Goal: Check status: Check status

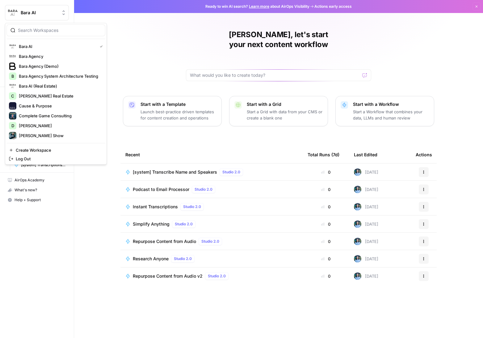
click at [41, 14] on span "Bara AI" at bounding box center [39, 13] width 37 height 6
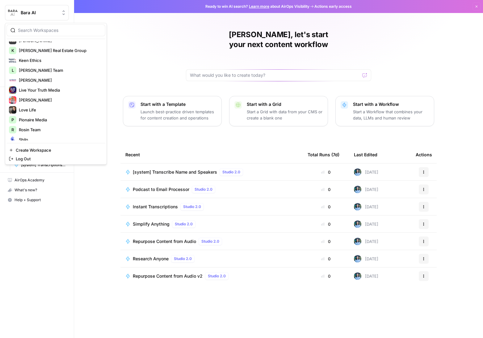
scroll to position [165, 0]
click at [46, 110] on span "Love Life" at bounding box center [60, 109] width 82 height 6
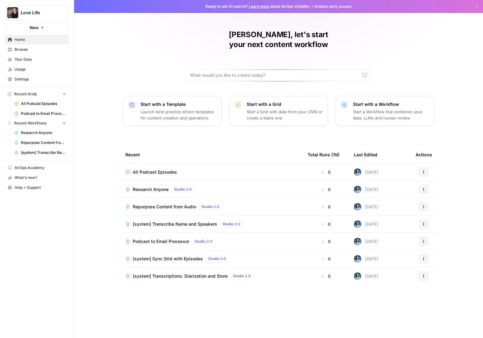
click at [40, 68] on span "Usage" at bounding box center [41, 69] width 52 height 6
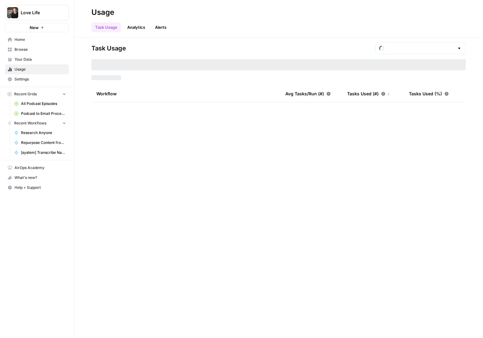
type input "August Tasks"
click at [436, 49] on input "text" at bounding box center [421, 48] width 68 height 6
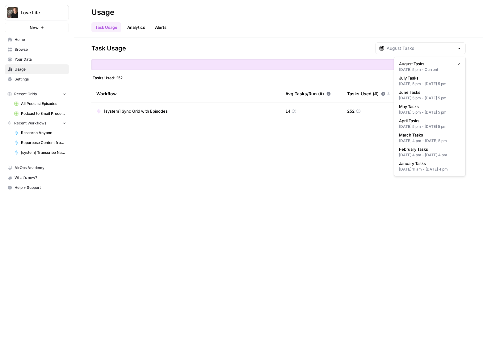
click at [428, 79] on span "July Tasks" at bounding box center [428, 78] width 59 height 6
type input "July Tasks"
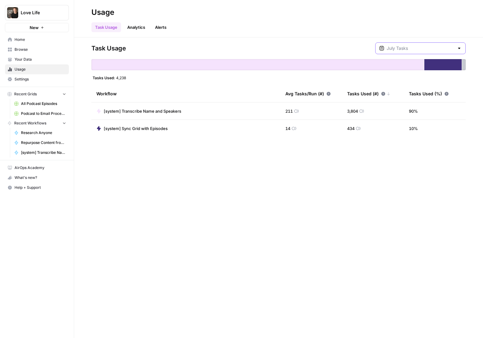
click at [422, 49] on input "text" at bounding box center [421, 48] width 68 height 6
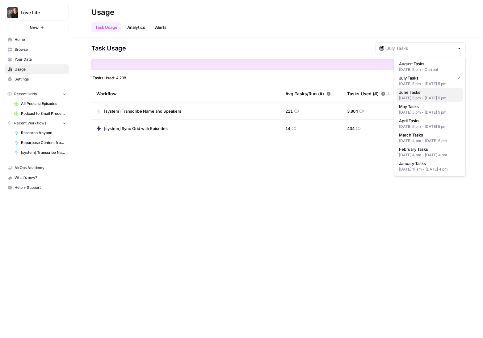
click at [411, 101] on div "May 31, 2025 5 pm - Jun 30, 2025 5 pm" at bounding box center [430, 98] width 62 height 6
type input "June Tasks"
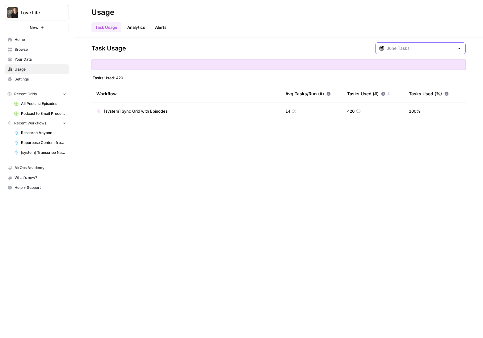
click at [426, 49] on input "text" at bounding box center [421, 48] width 68 height 6
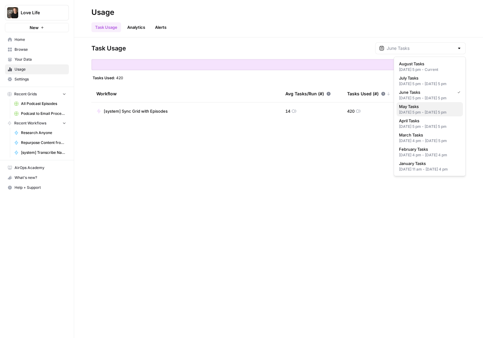
click at [415, 115] on div "Apr 30, 2025 5 pm - May 31, 2025 5 pm" at bounding box center [430, 112] width 62 height 6
type input "May Tasks"
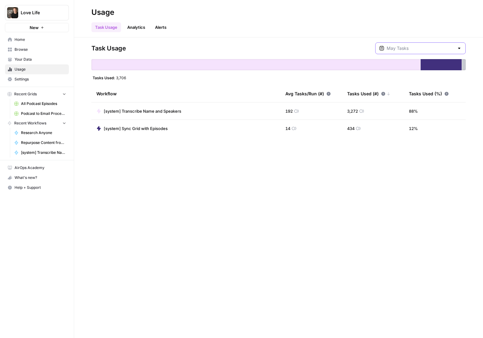
click at [434, 49] on input "text" at bounding box center [421, 48] width 68 height 6
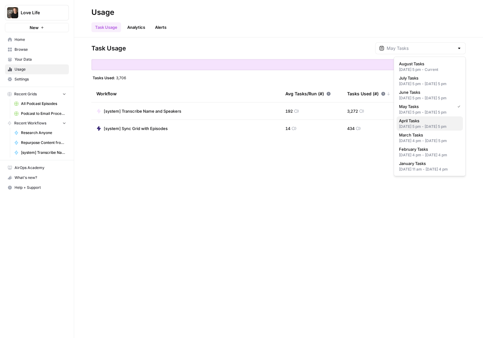
click at [415, 124] on span "April Tasks" at bounding box center [428, 120] width 59 height 6
type input "April Tasks"
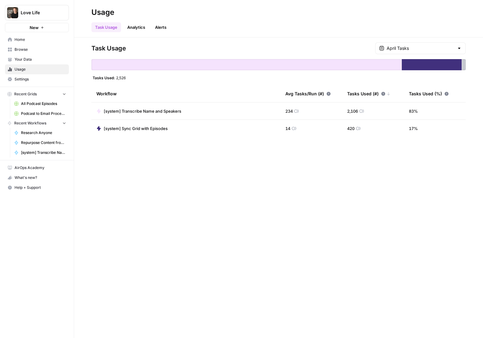
click at [163, 217] on div "Task Usage April Tasks Tasks Used: 2,526 Workflow Avg Tasks/Run (#) Tasks Used …" at bounding box center [278, 187] width 409 height 300
